Goal: Find specific page/section: Find specific page/section

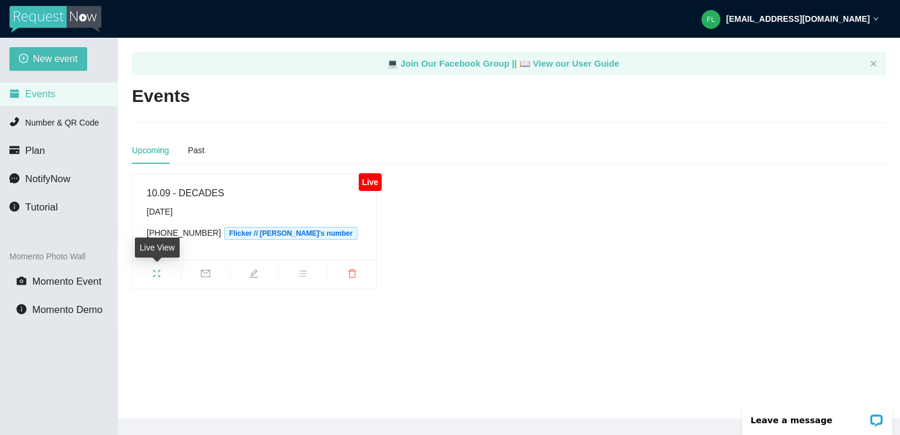
click at [161, 275] on icon "fullscreen" at bounding box center [156, 273] width 9 height 9
